Goal: Transaction & Acquisition: Purchase product/service

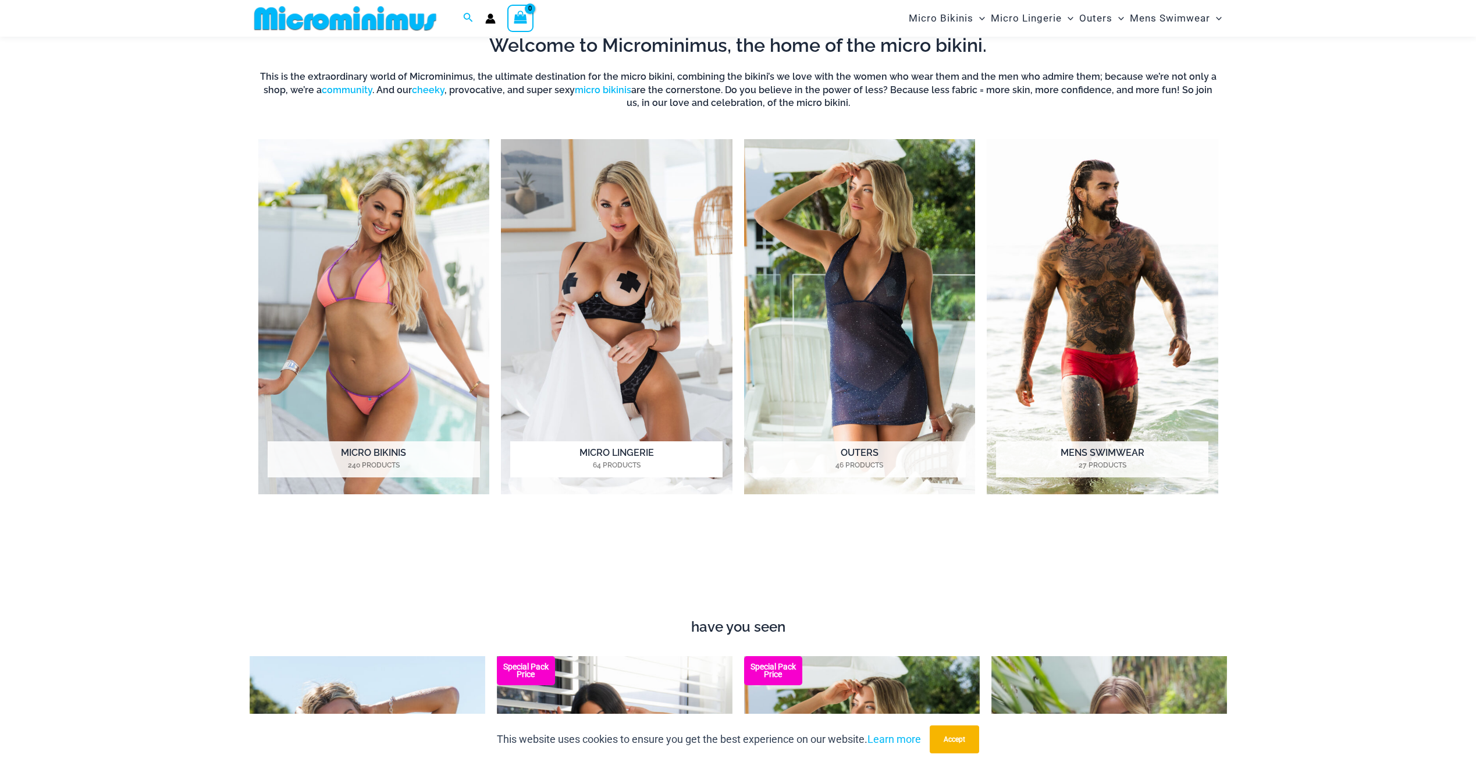
scroll to position [631, 0]
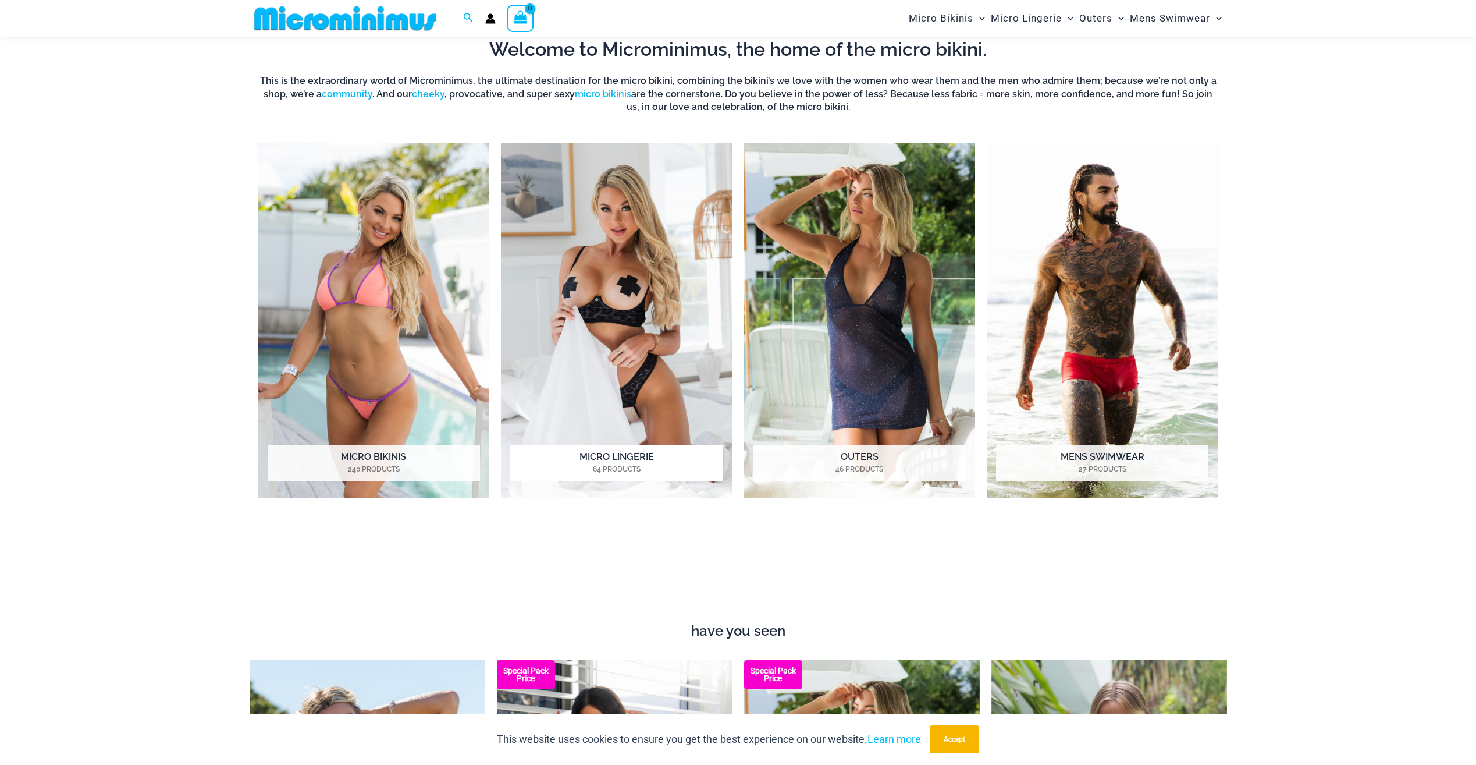
click at [646, 247] on img "Visit product category Micro Lingerie" at bounding box center [617, 321] width 232 height 356
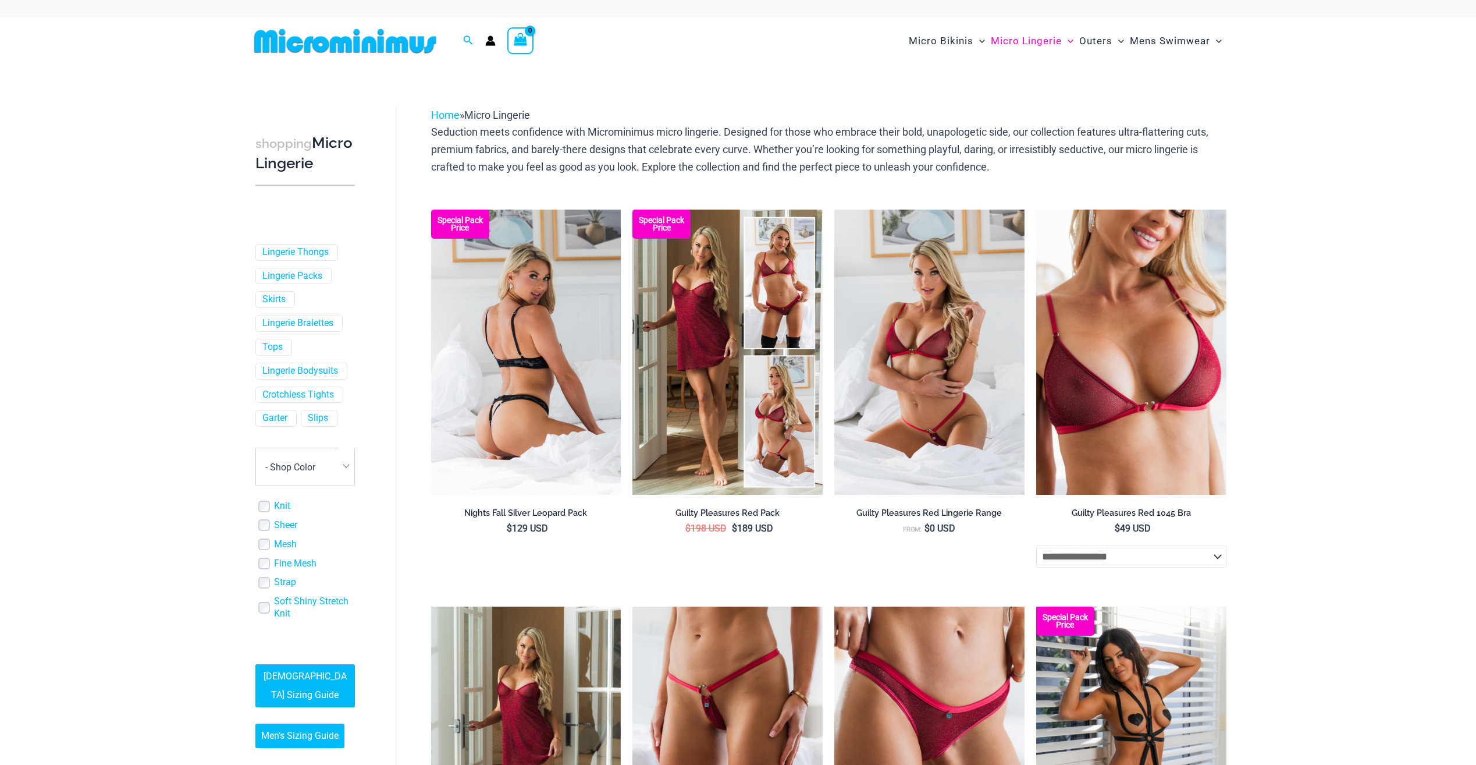
click at [581, 346] on img at bounding box center [526, 351] width 190 height 285
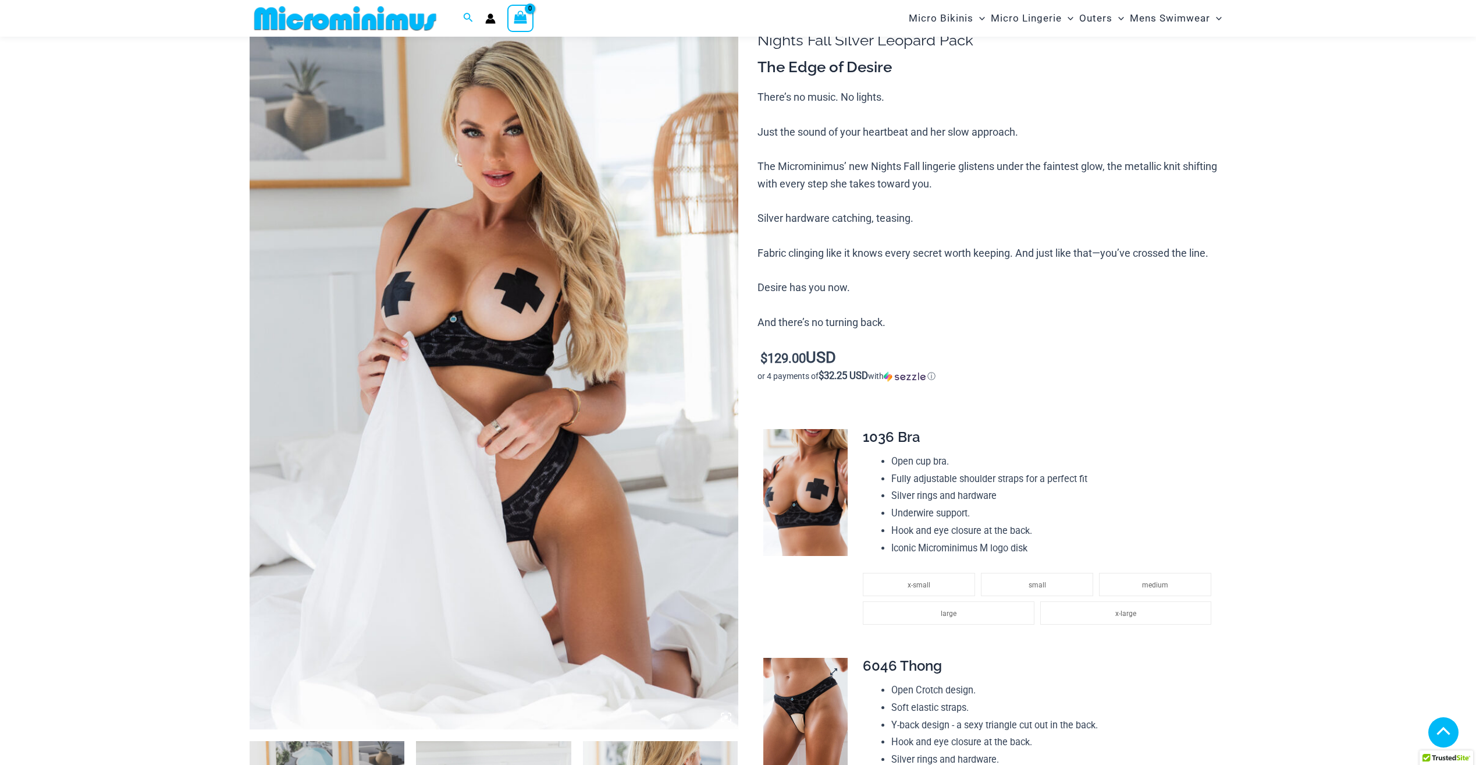
scroll to position [521, 0]
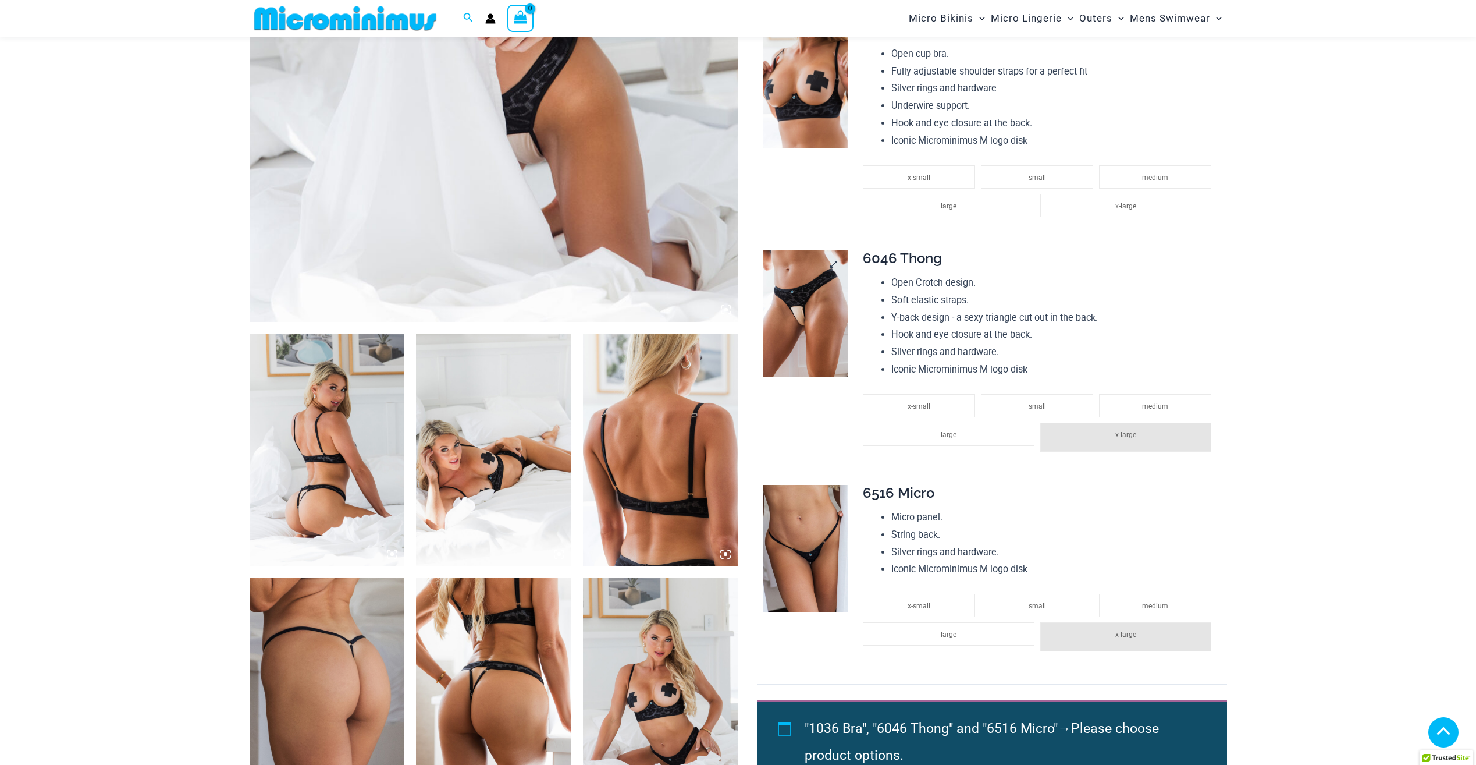
click at [783, 351] on img at bounding box center [805, 313] width 84 height 127
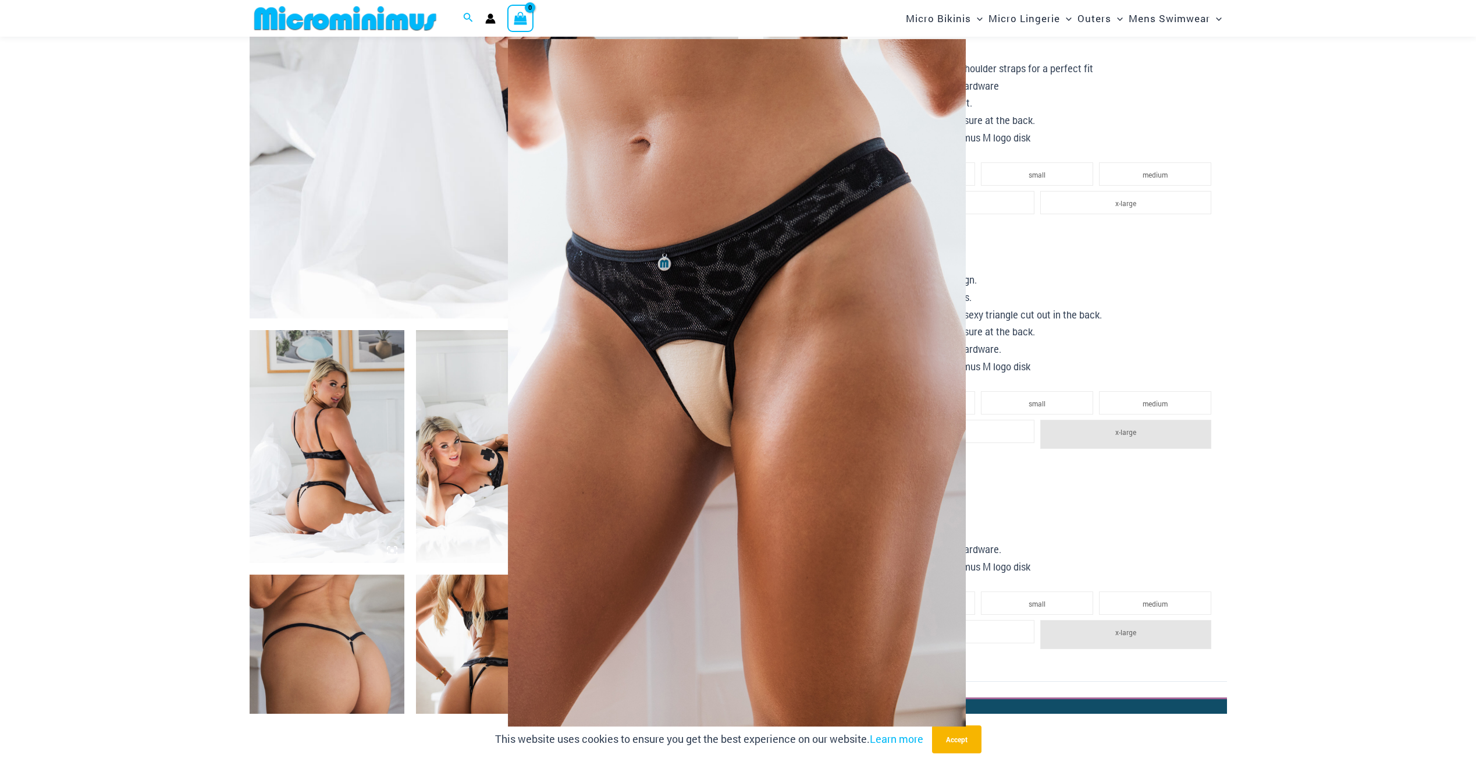
click at [1254, 221] on div at bounding box center [738, 382] width 1476 height 765
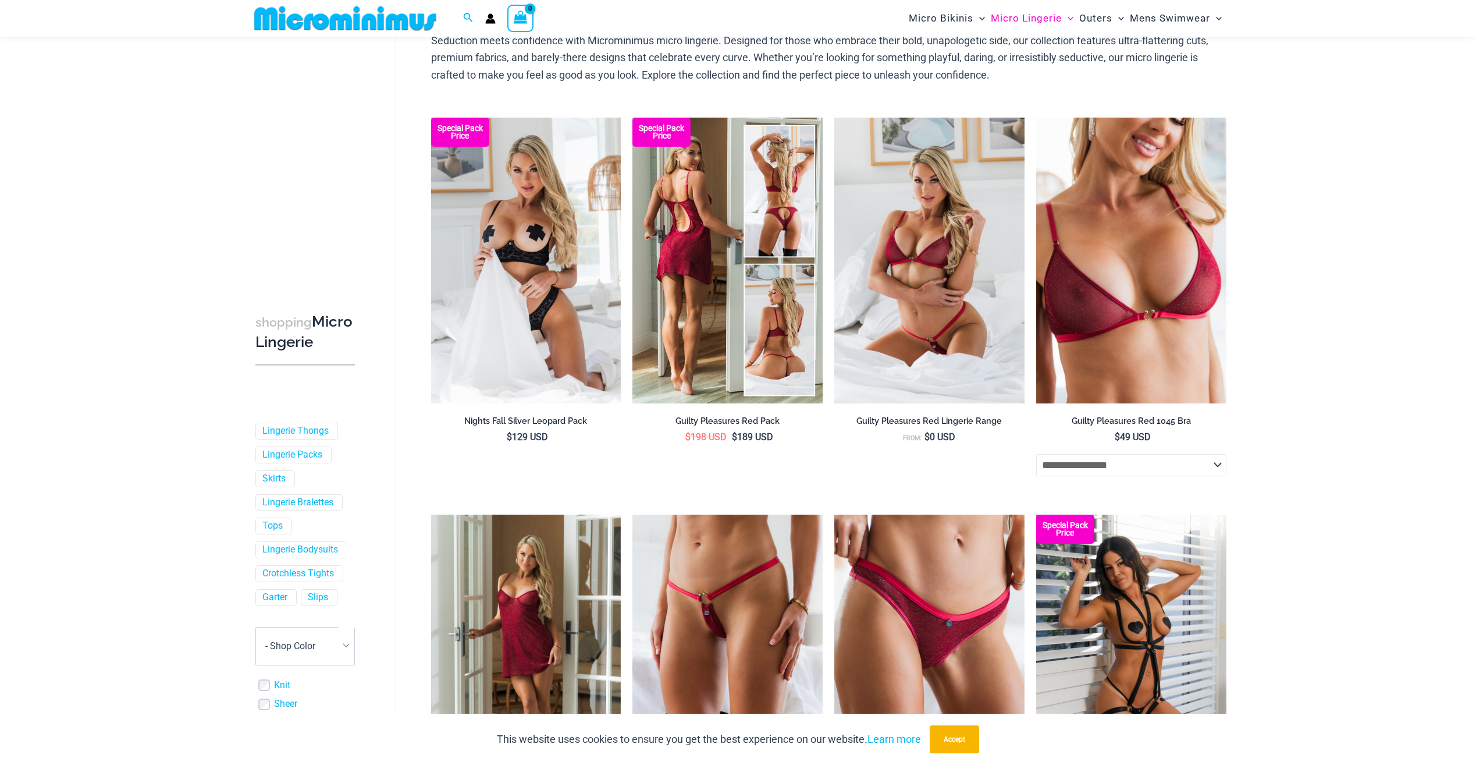
scroll to position [110, 0]
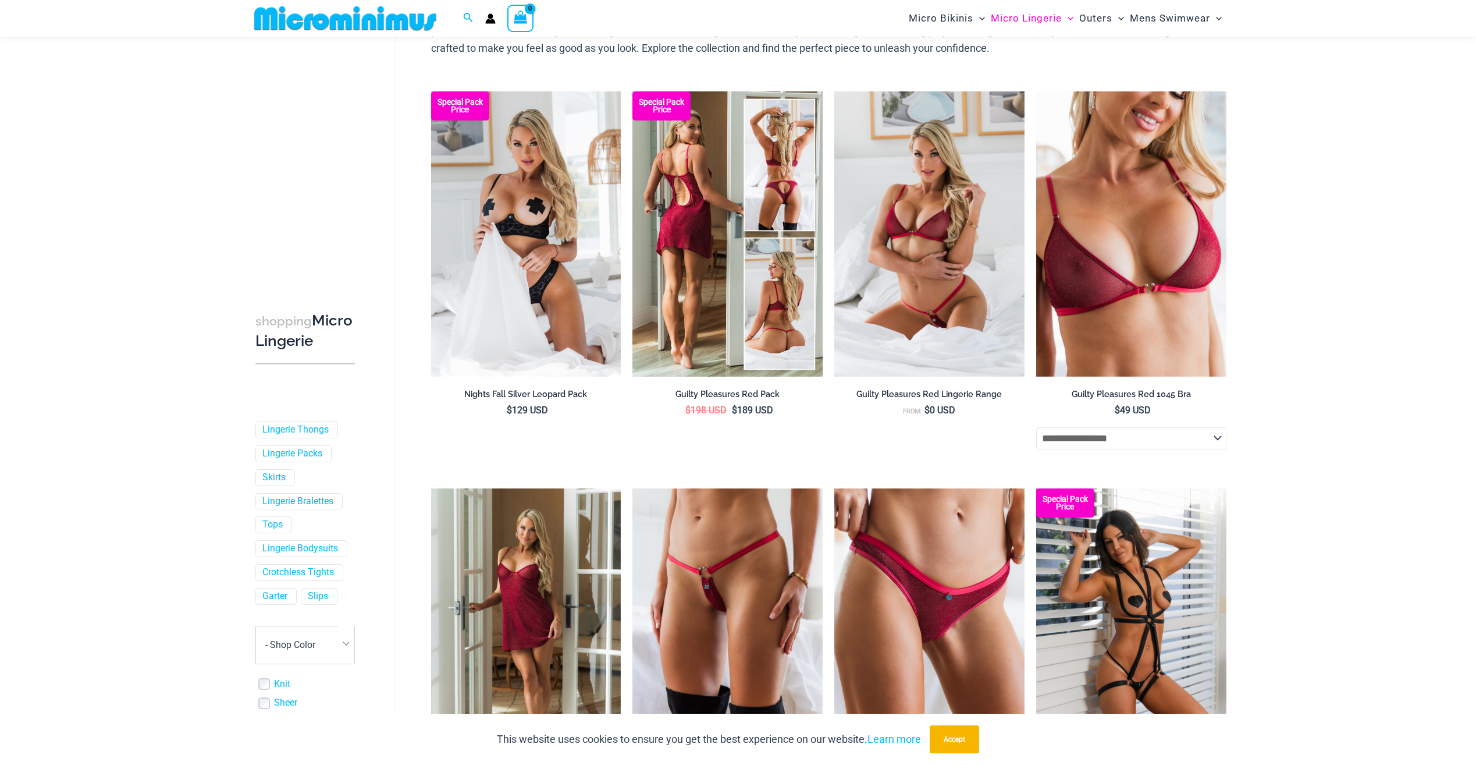
click at [785, 192] on img at bounding box center [727, 233] width 190 height 285
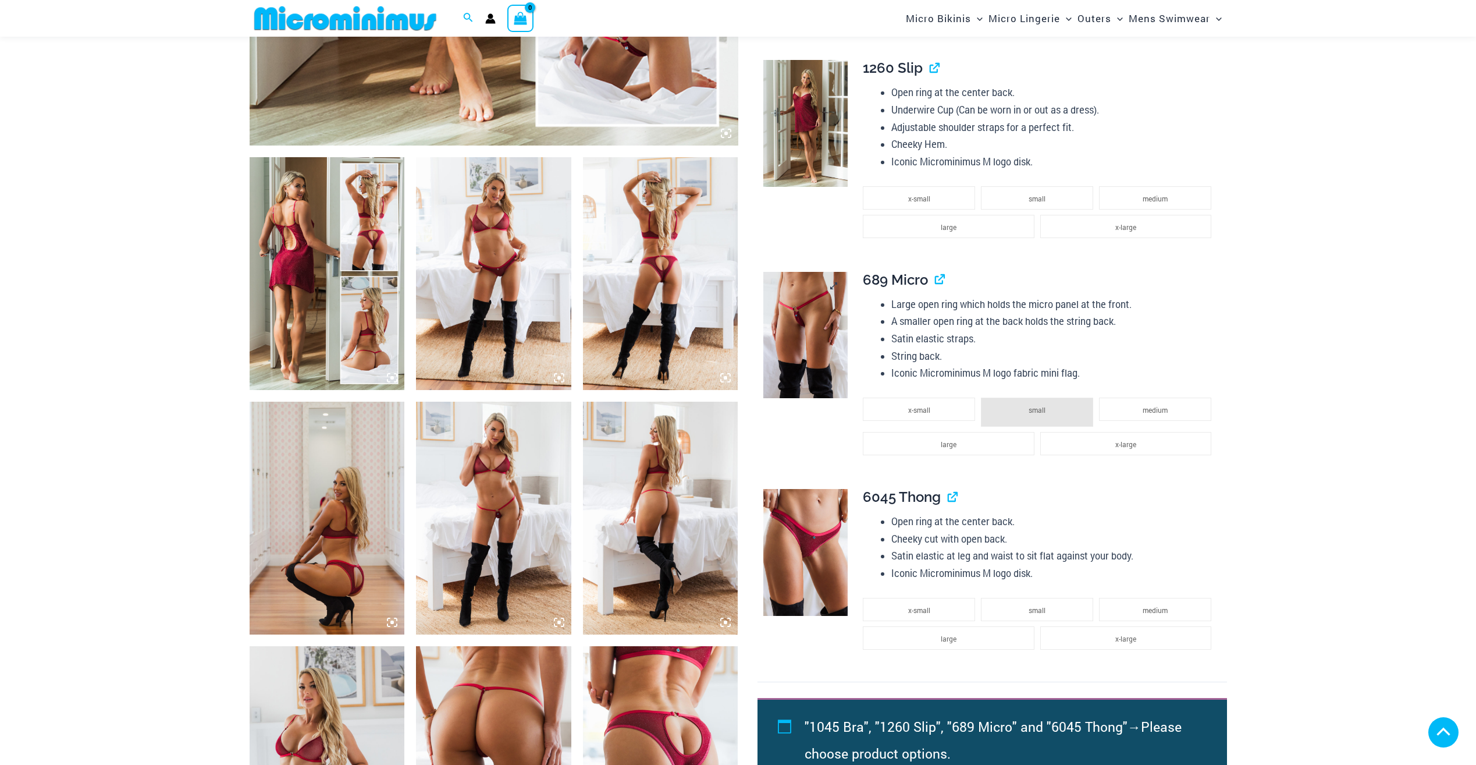
click at [809, 339] on img at bounding box center [805, 335] width 84 height 127
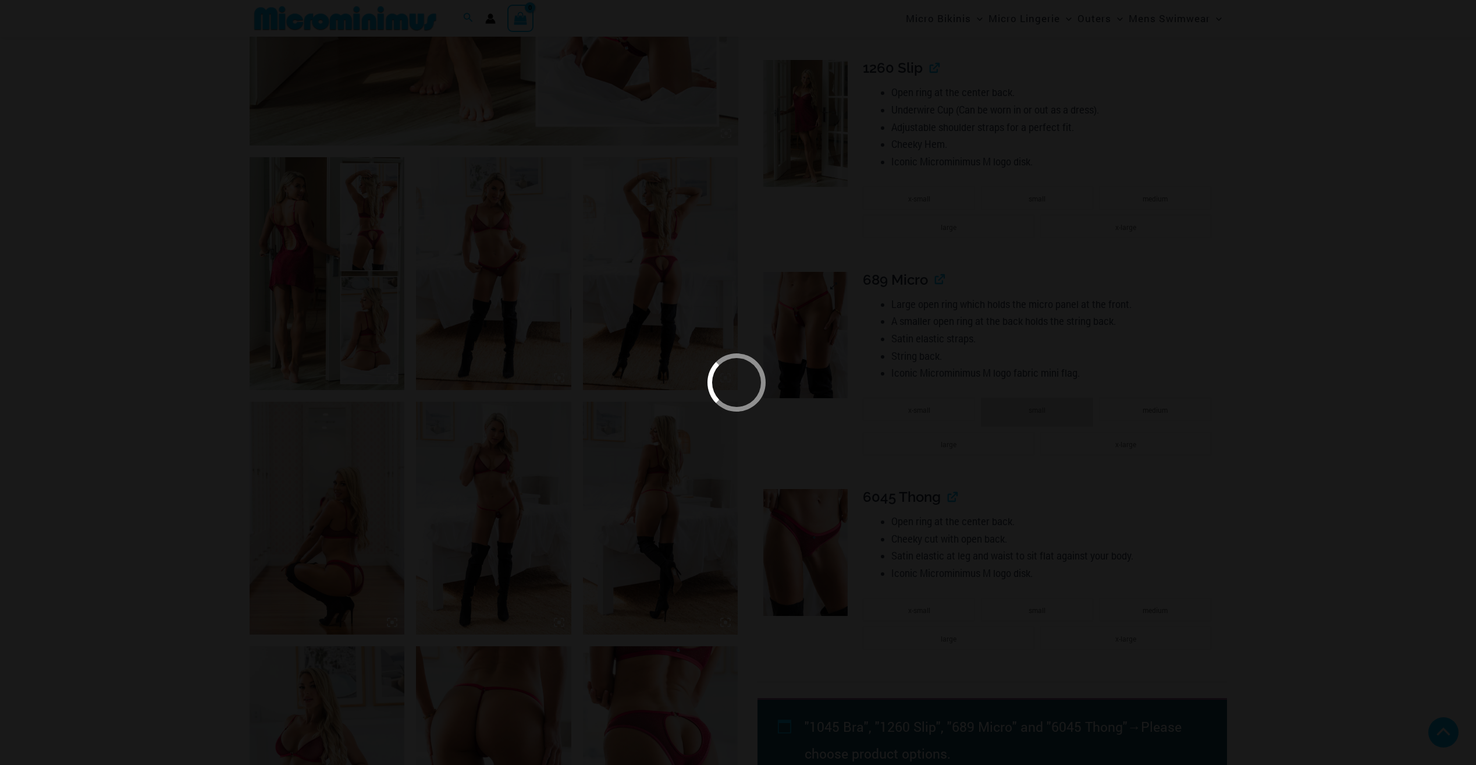
scroll to position [694, 0]
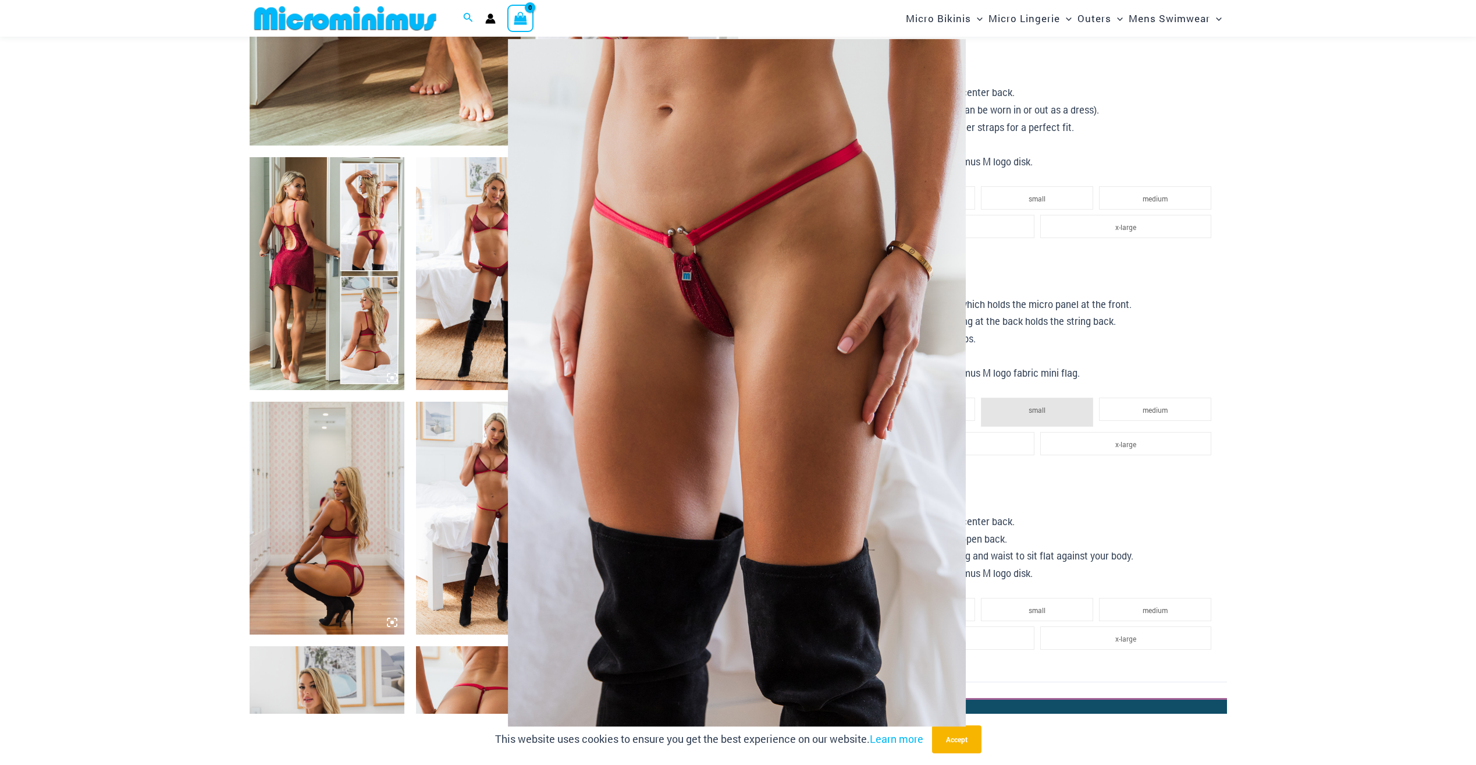
click at [297, 274] on div at bounding box center [738, 382] width 1476 height 765
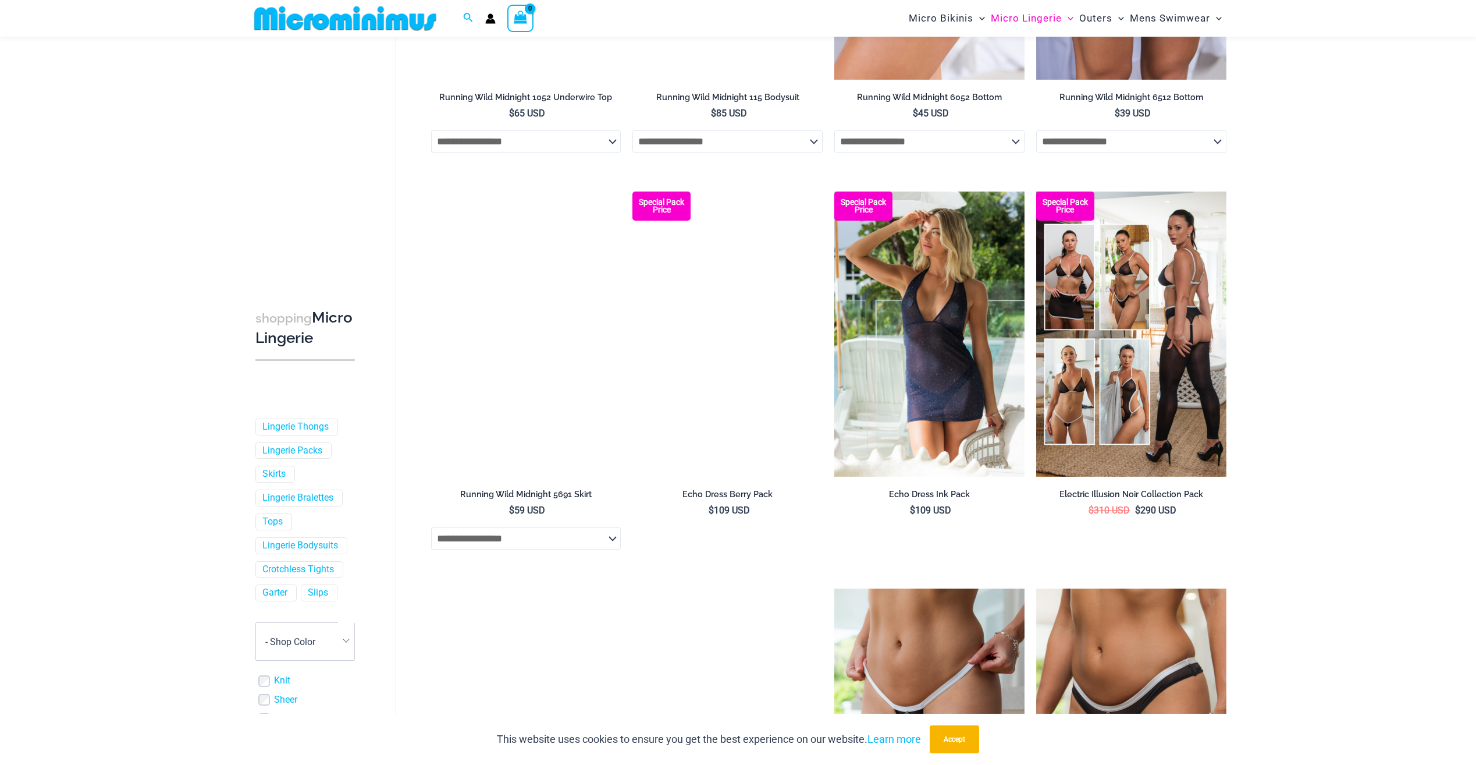
scroll to position [1616, 0]
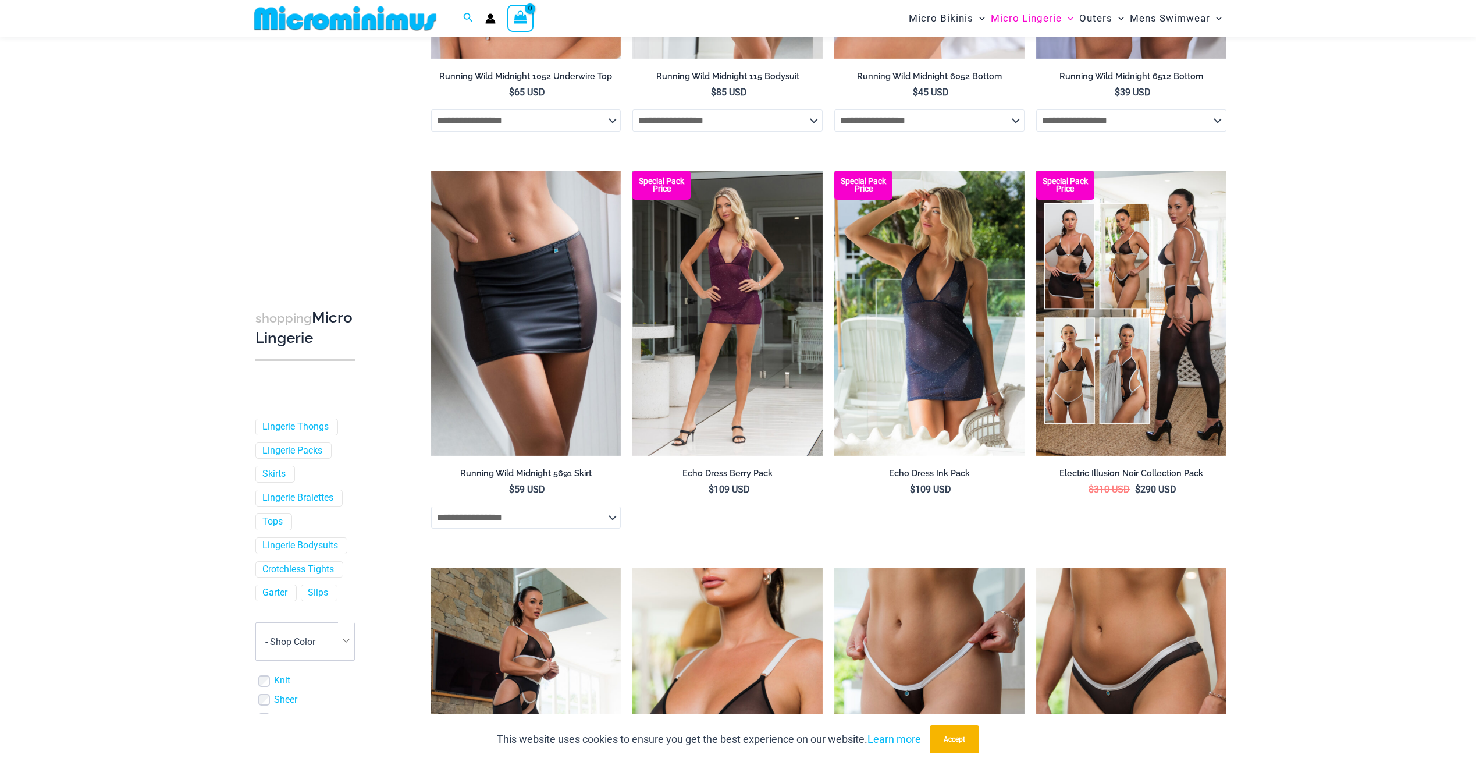
click at [367, 15] on img at bounding box center [345, 18] width 191 height 26
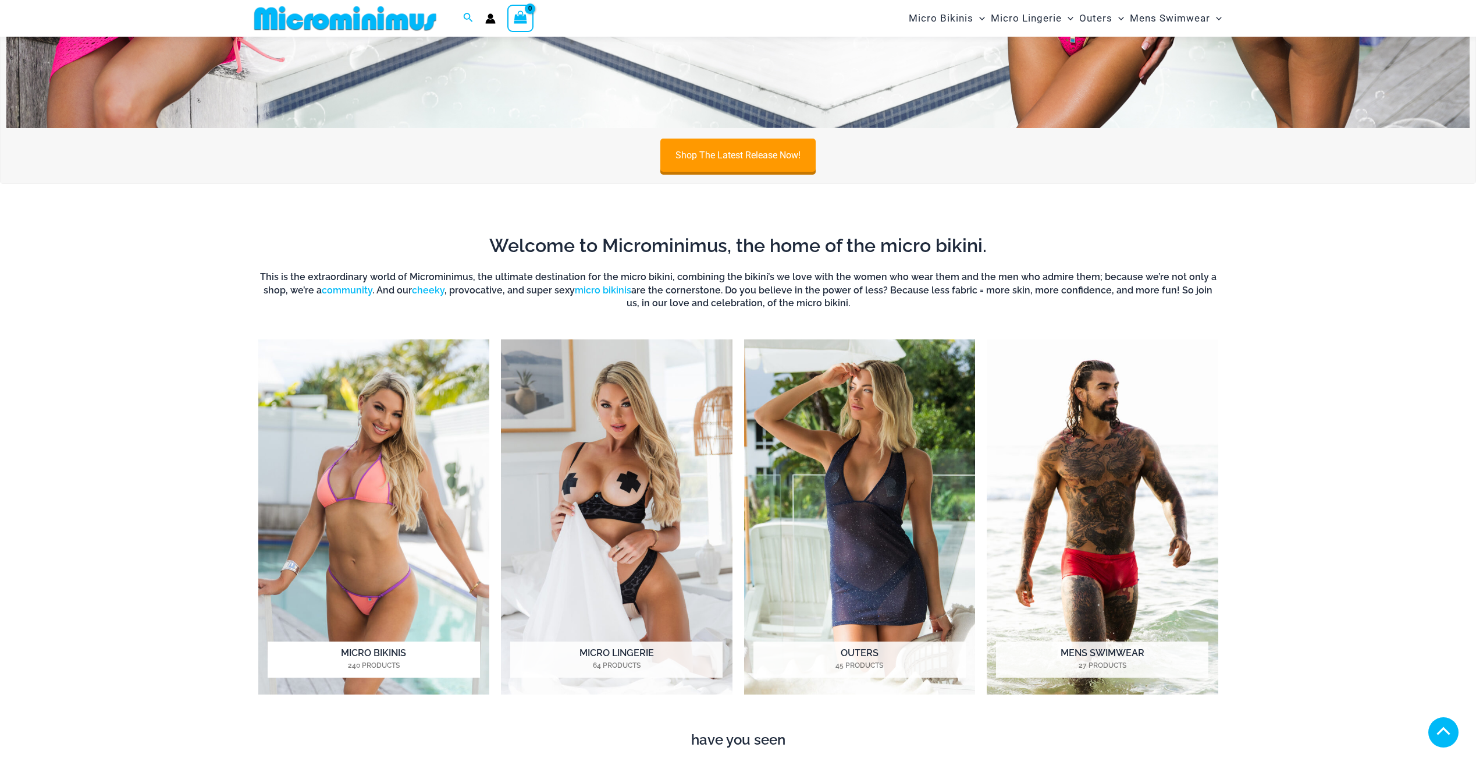
scroll to position [690, 0]
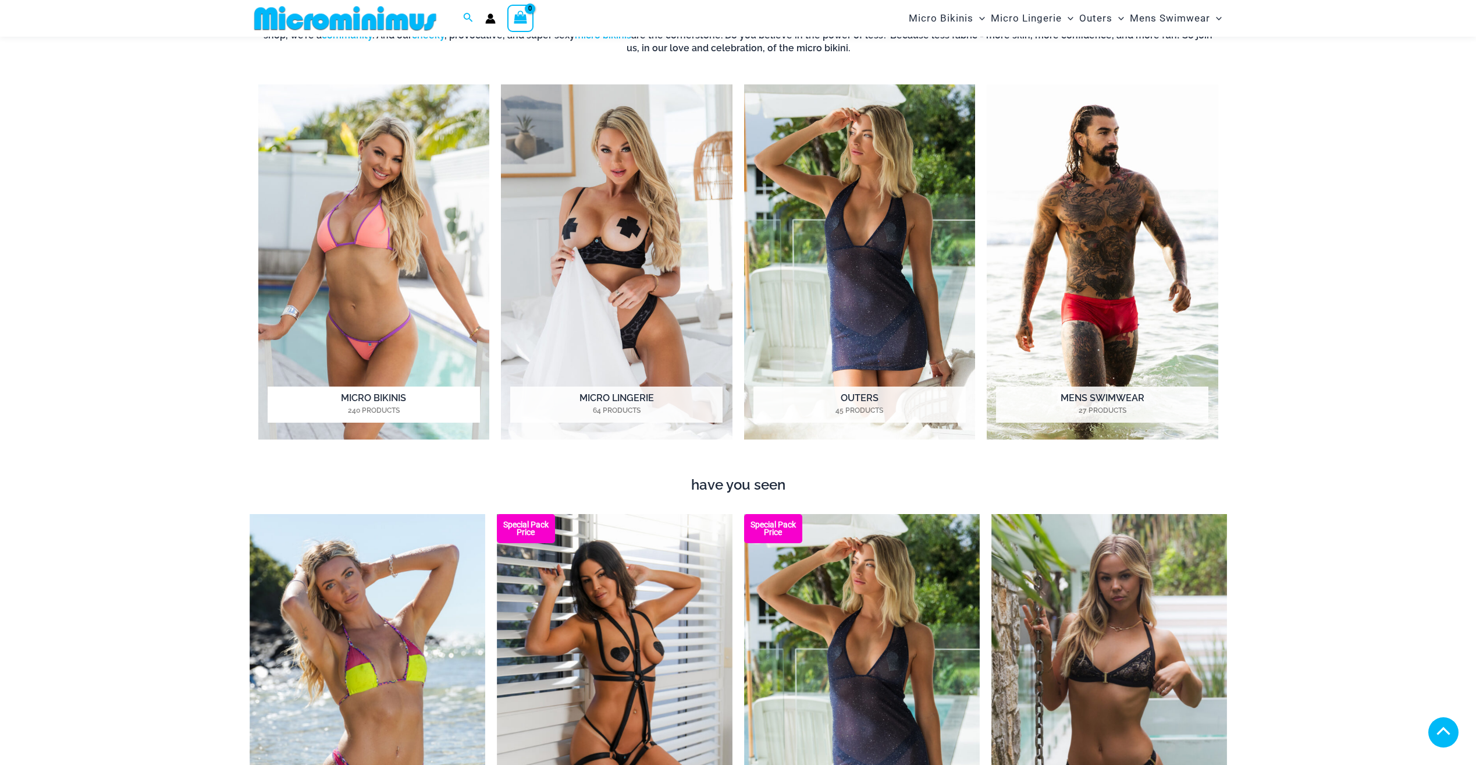
click at [379, 268] on img "Visit product category Micro Bikinis" at bounding box center [374, 262] width 232 height 356
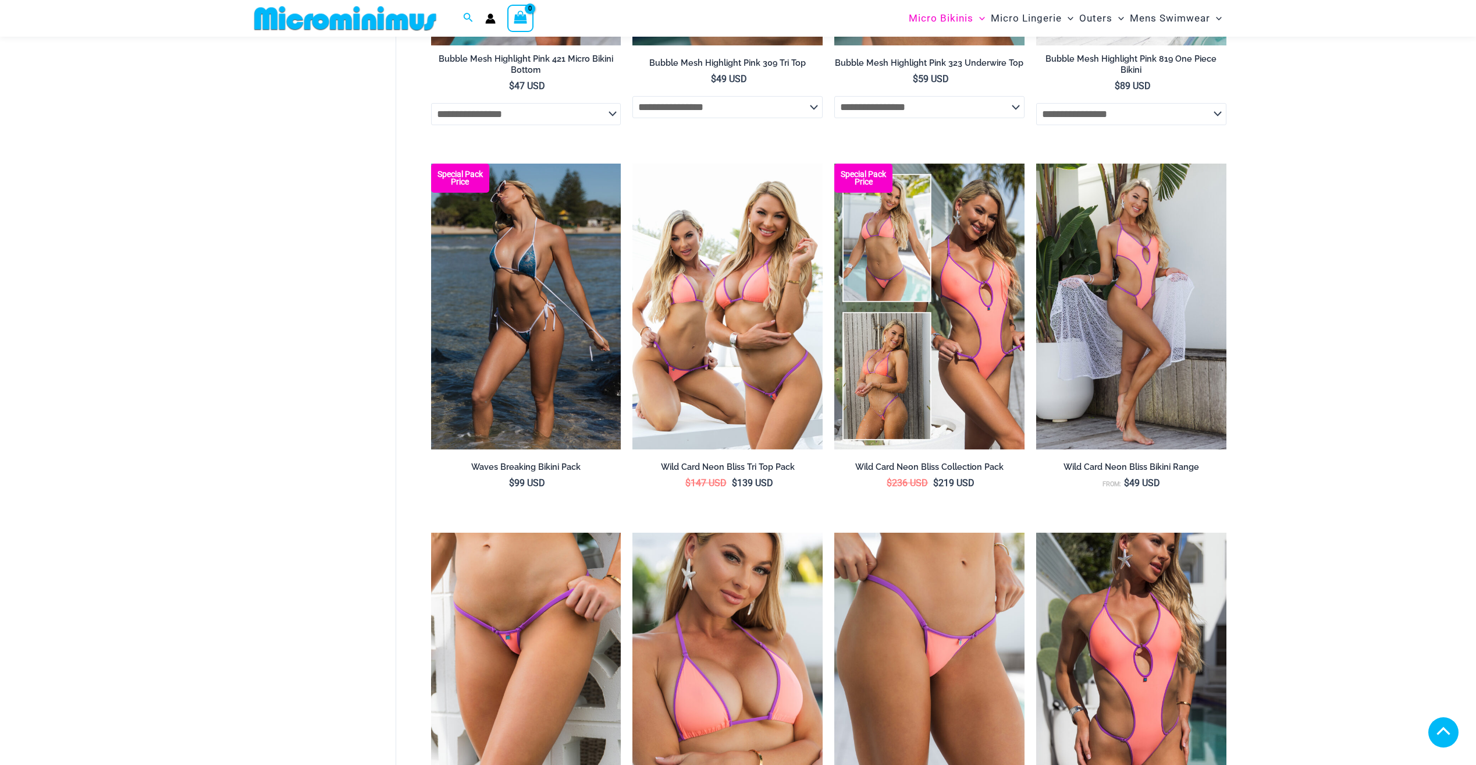
scroll to position [1047, 0]
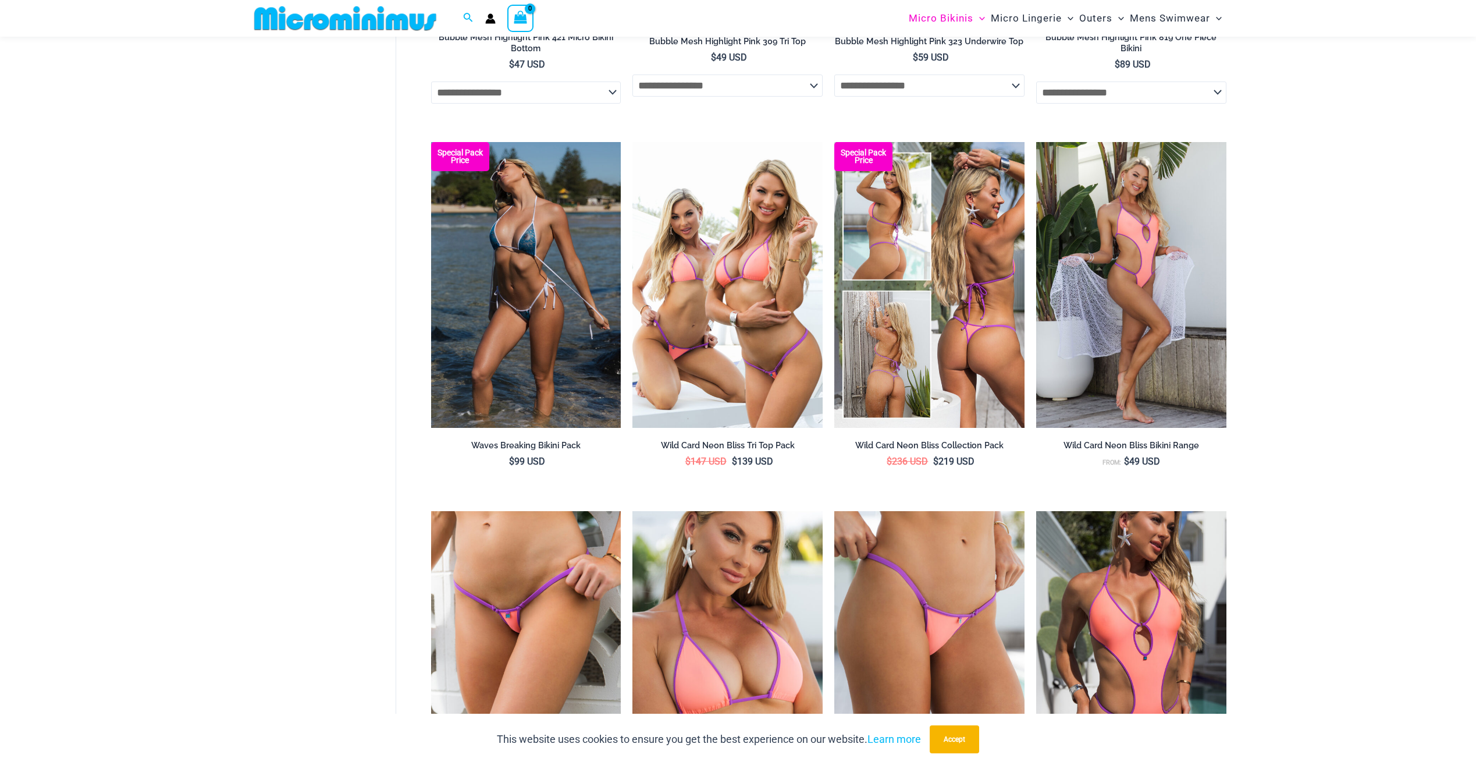
click at [878, 287] on img at bounding box center [929, 284] width 190 height 285
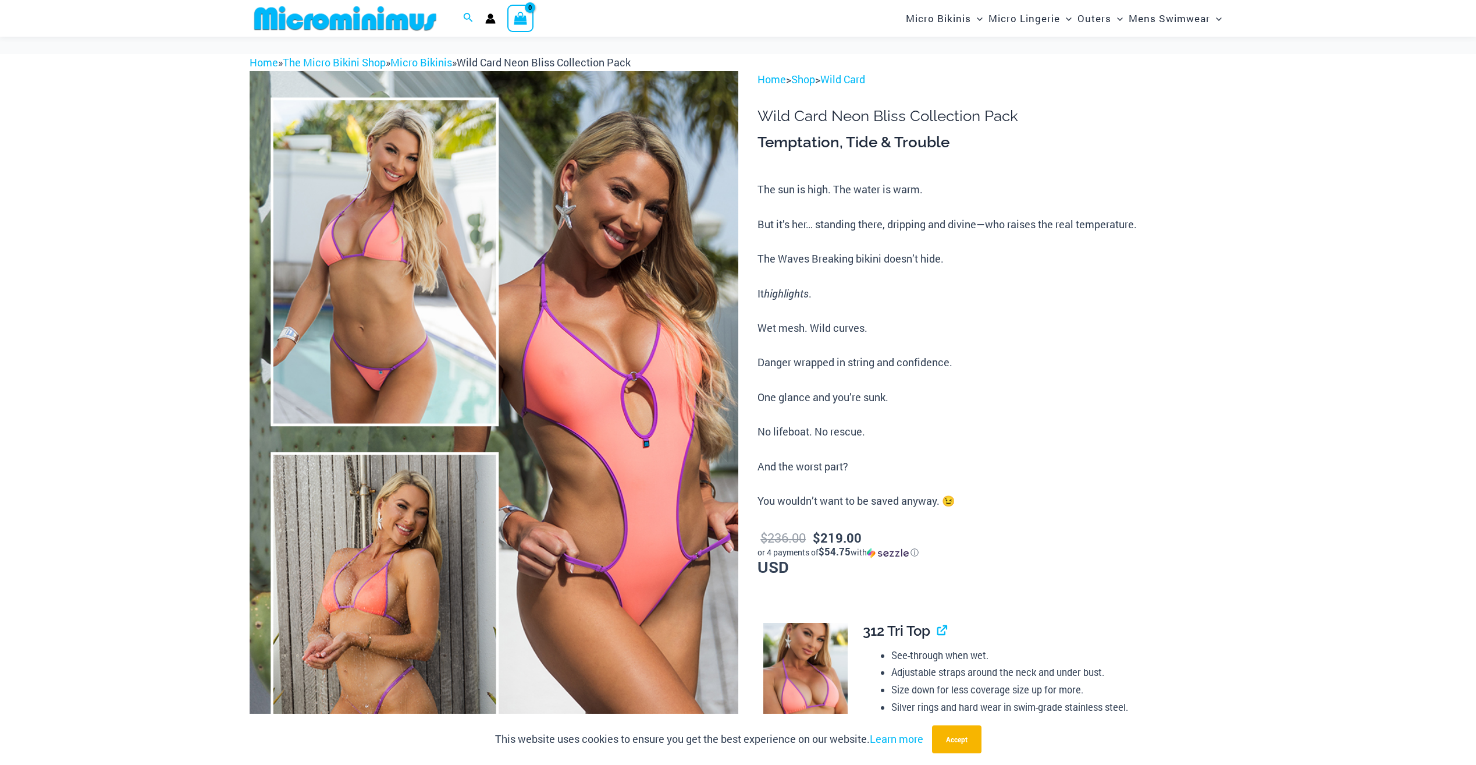
scroll to position [750, 0]
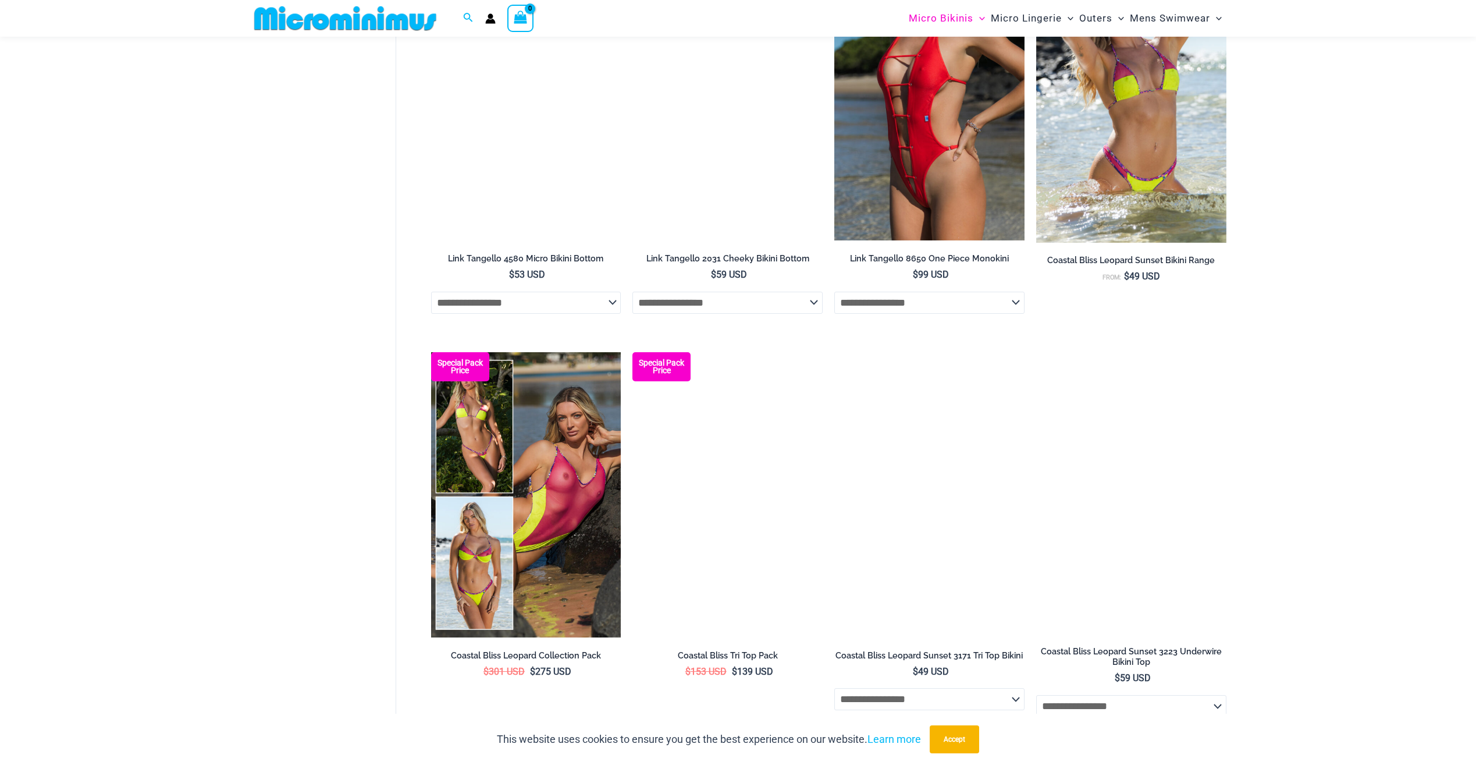
scroll to position [2423, 0]
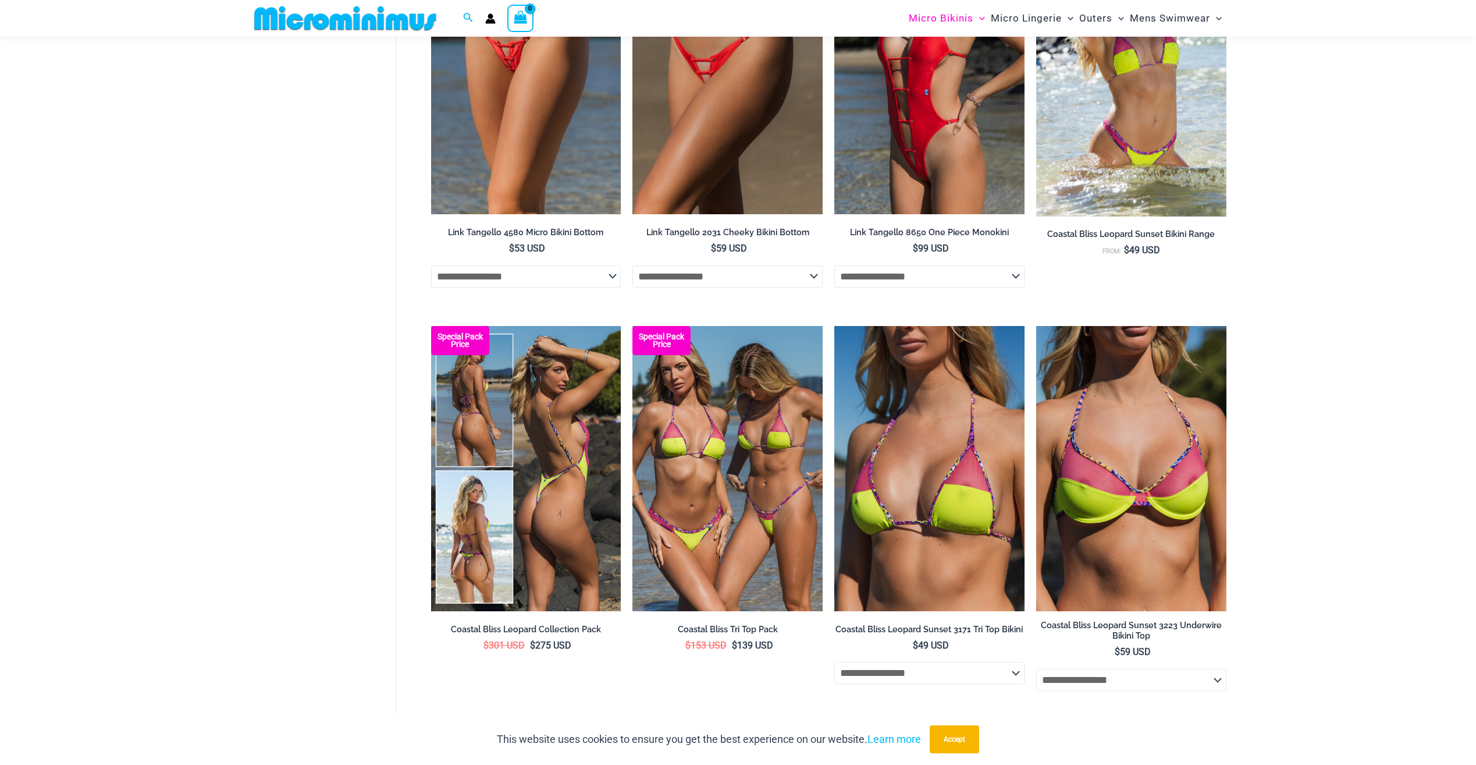
click at [580, 457] on img at bounding box center [526, 468] width 190 height 285
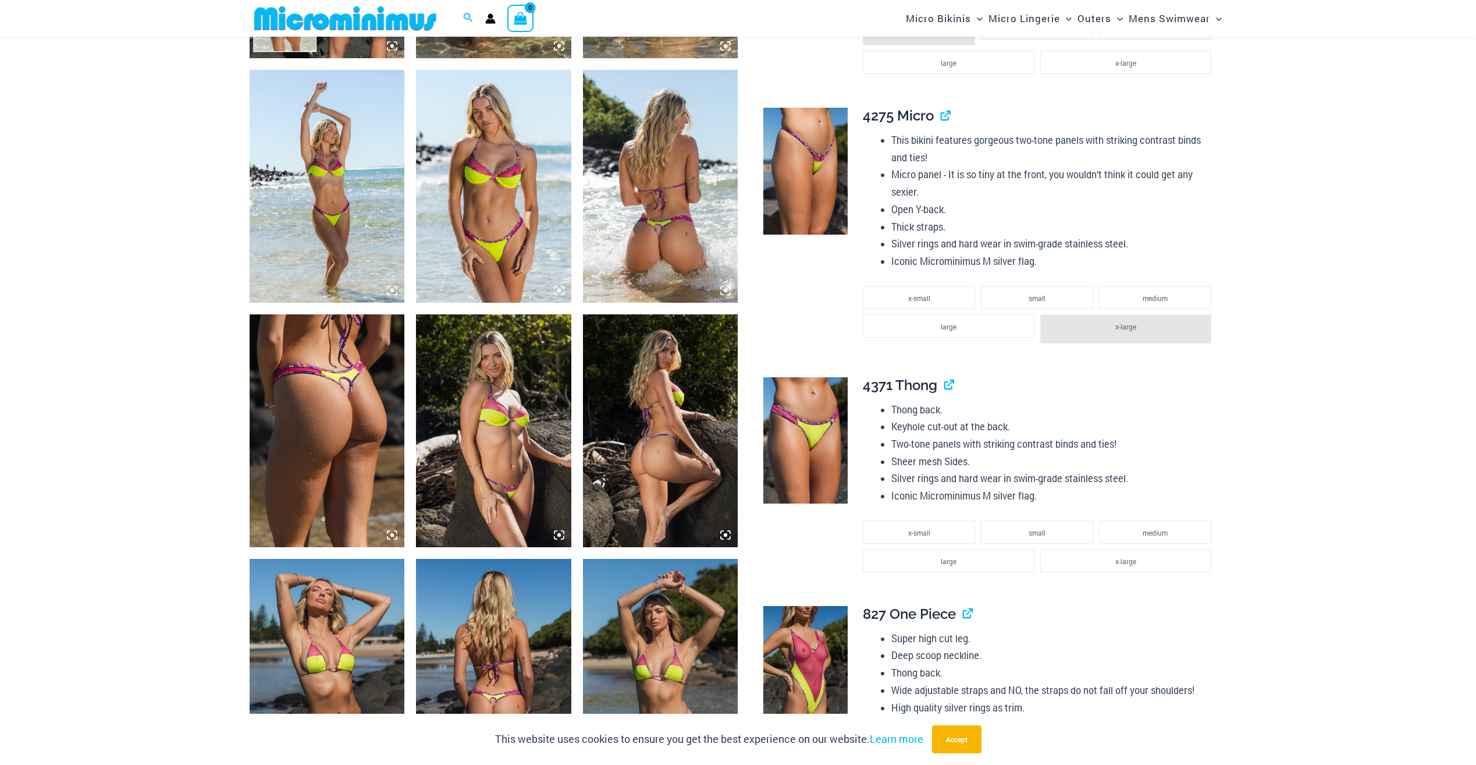
scroll to position [1102, 0]
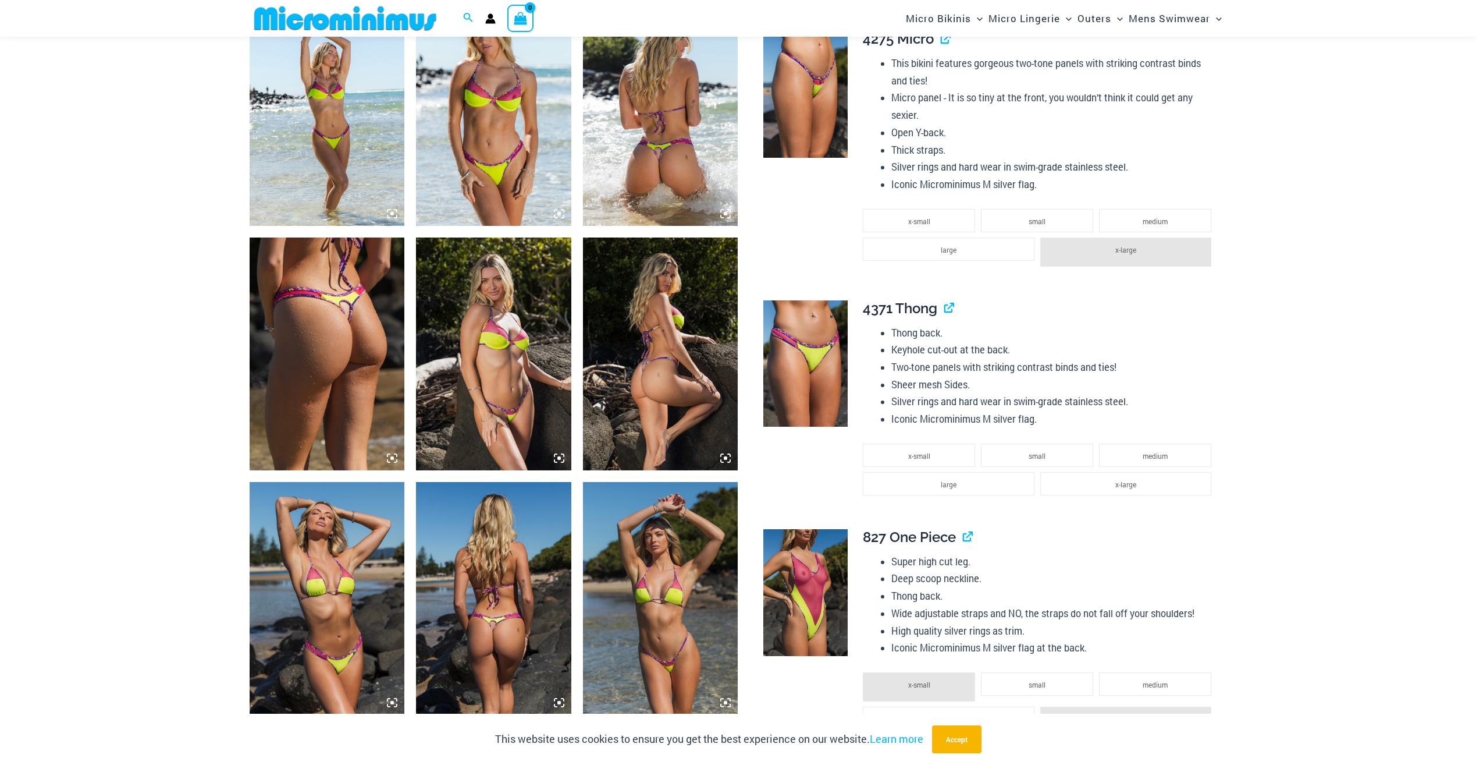
click at [801, 361] on img at bounding box center [805, 363] width 84 height 127
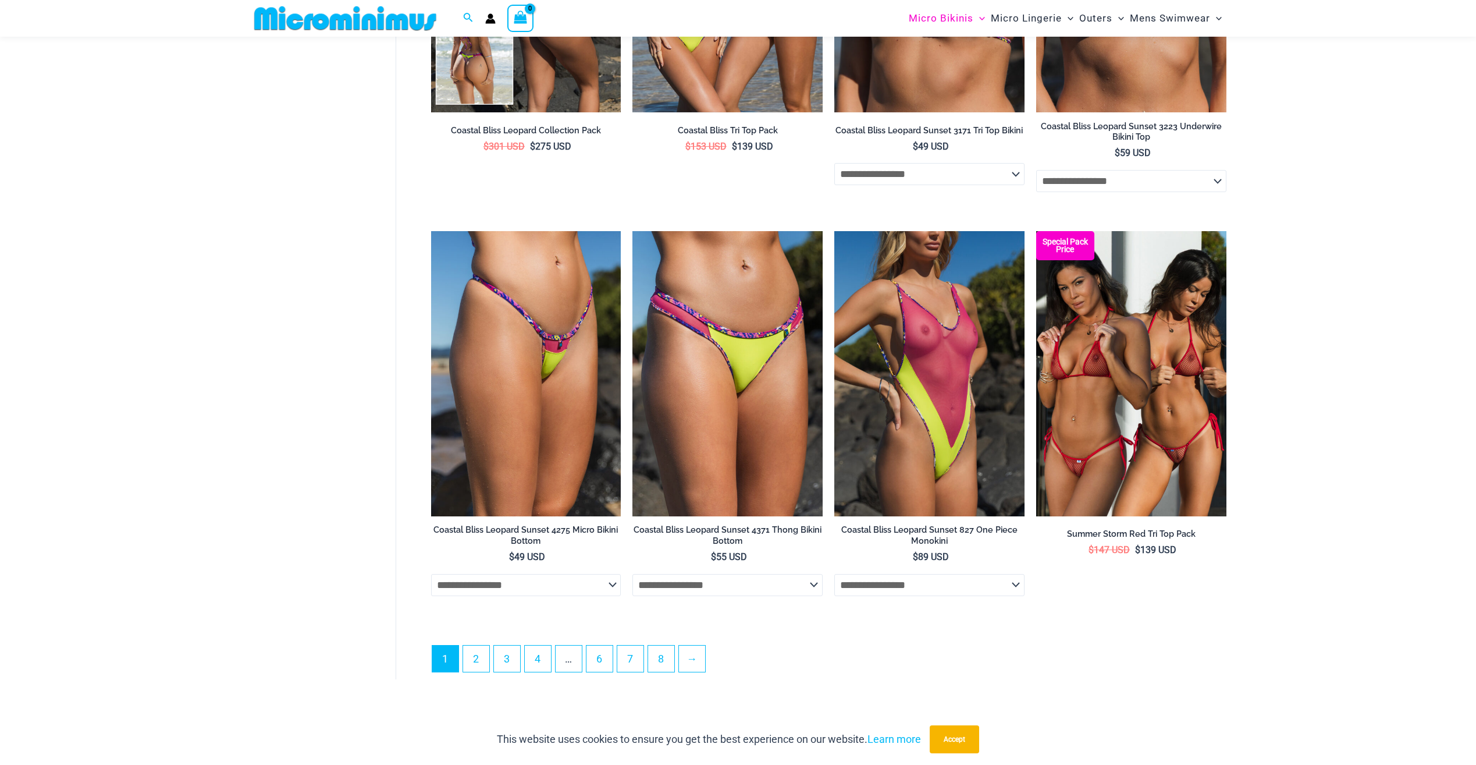
scroll to position [2946, 0]
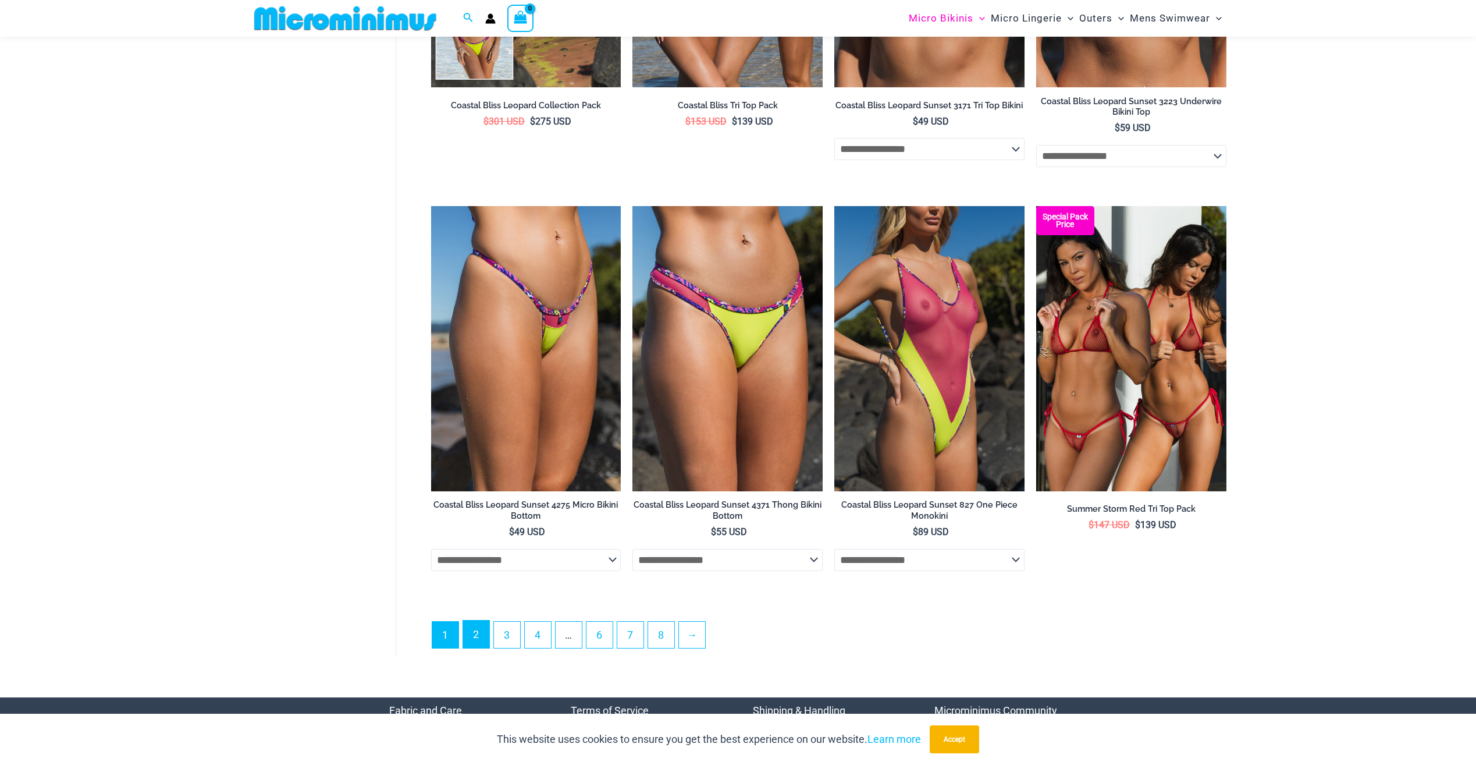
click at [477, 632] on link "2" at bounding box center [476, 633] width 26 height 27
